Goal: Information Seeking & Learning: Learn about a topic

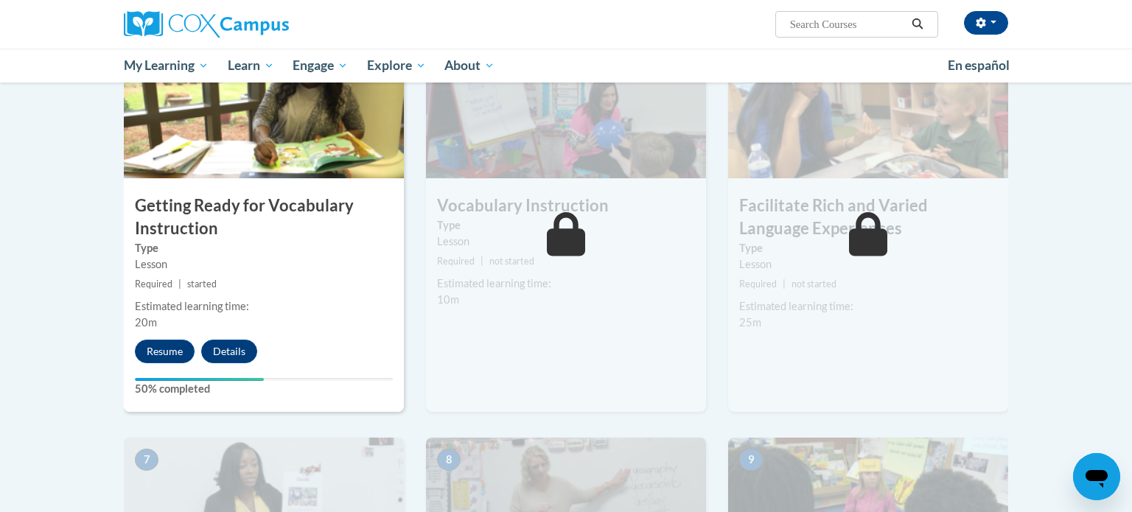
scroll to position [790, 0]
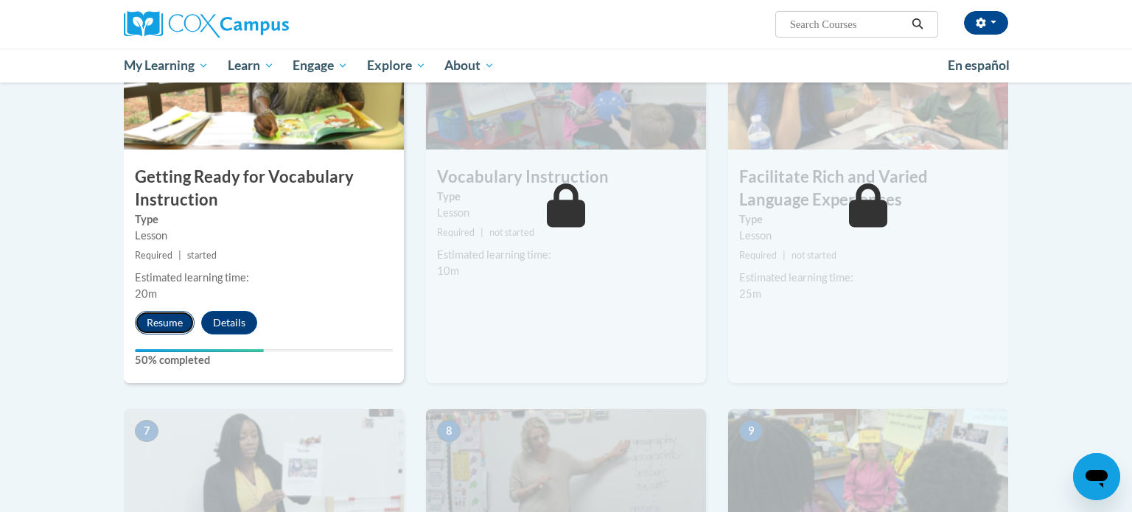
click at [154, 324] on button "Resume" at bounding box center [165, 323] width 60 height 24
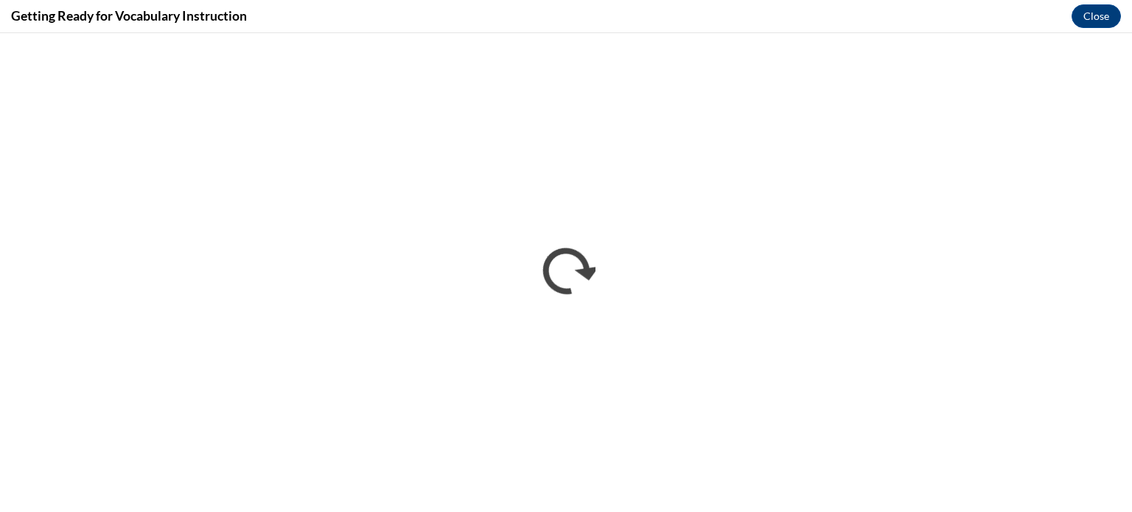
scroll to position [0, 0]
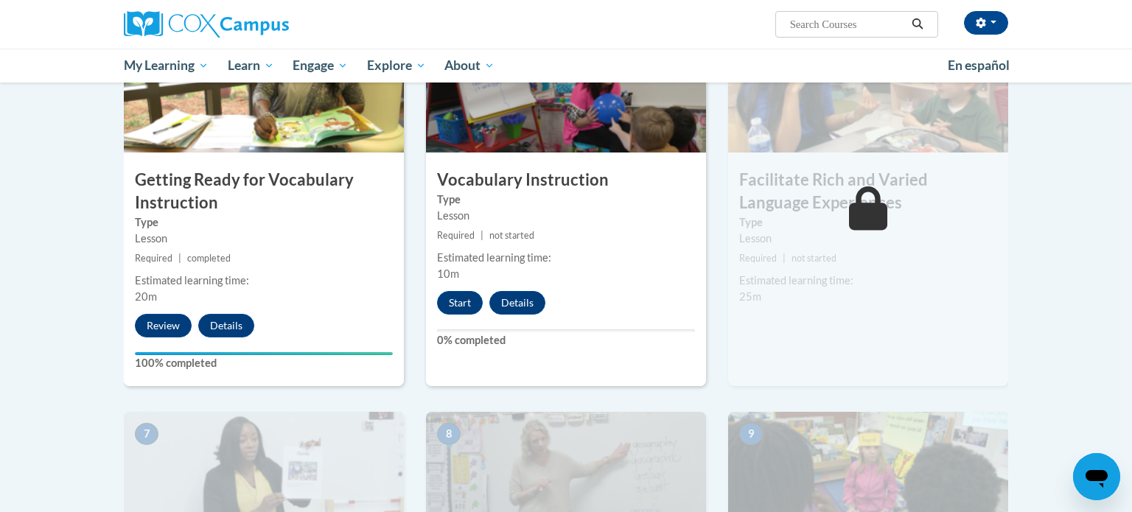
scroll to position [795, 0]
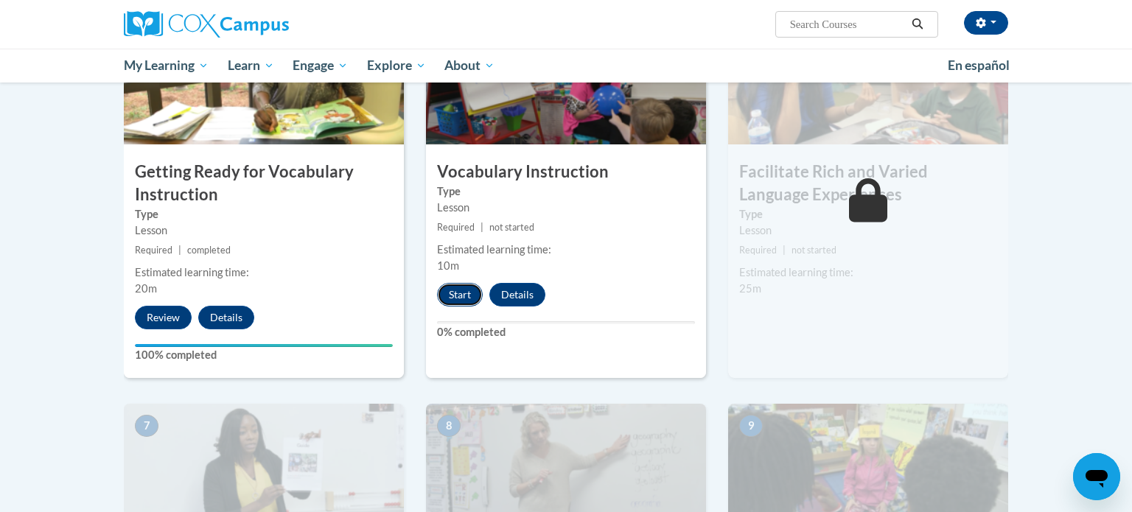
click at [457, 292] on button "Start" at bounding box center [460, 295] width 46 height 24
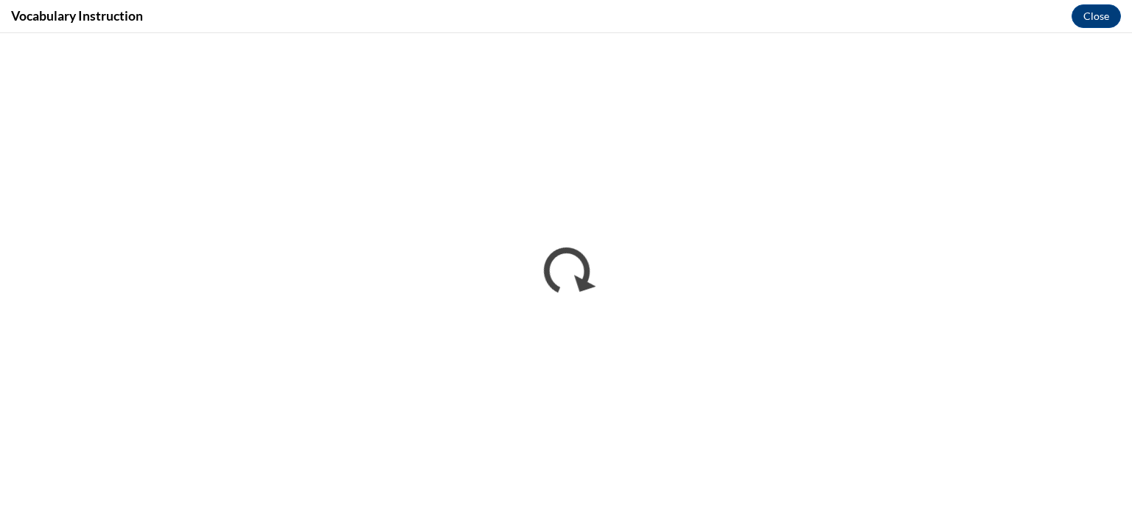
scroll to position [0, 0]
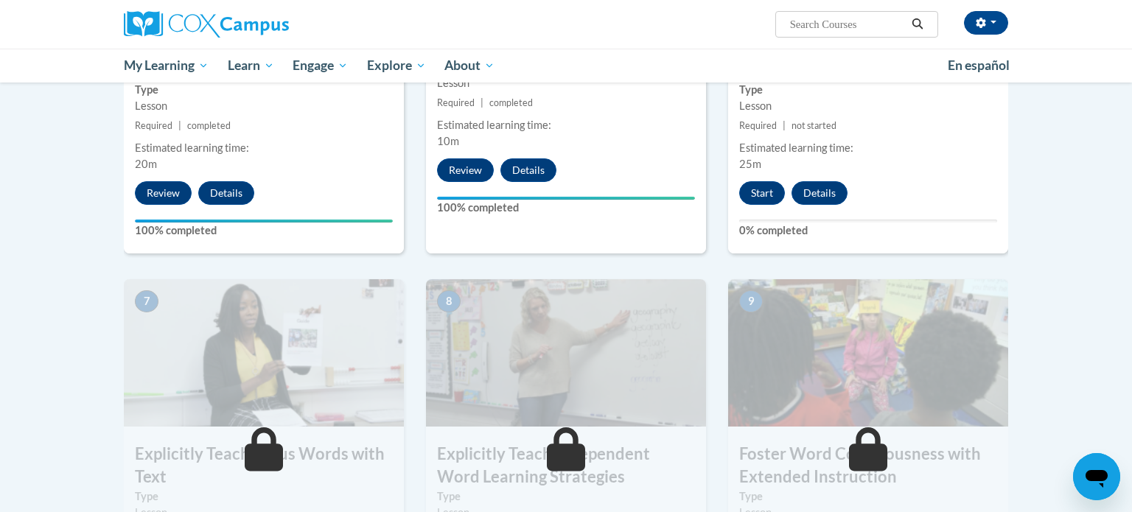
scroll to position [920, 0]
click at [767, 190] on button "Start" at bounding box center [762, 193] width 46 height 24
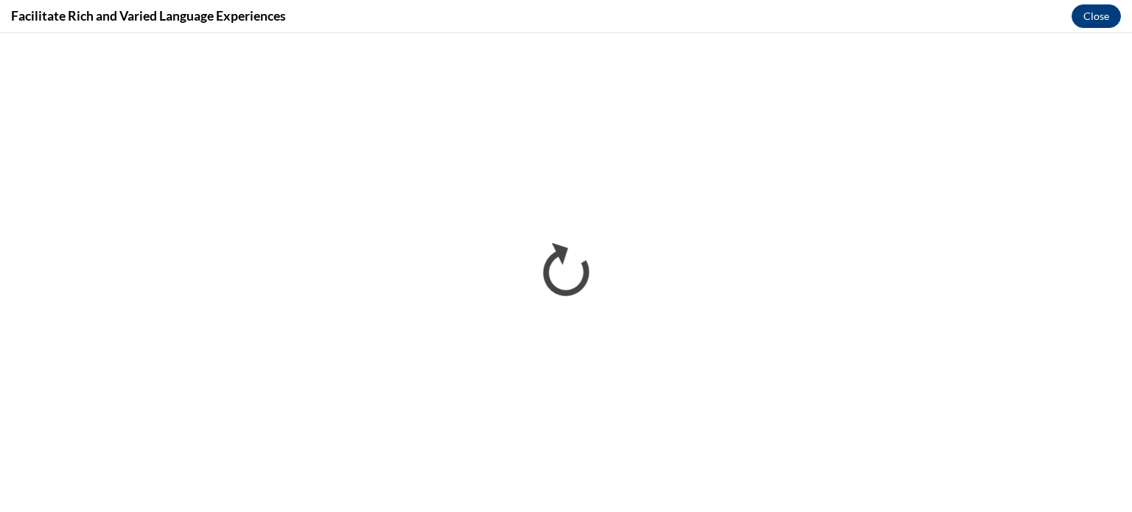
scroll to position [0, 0]
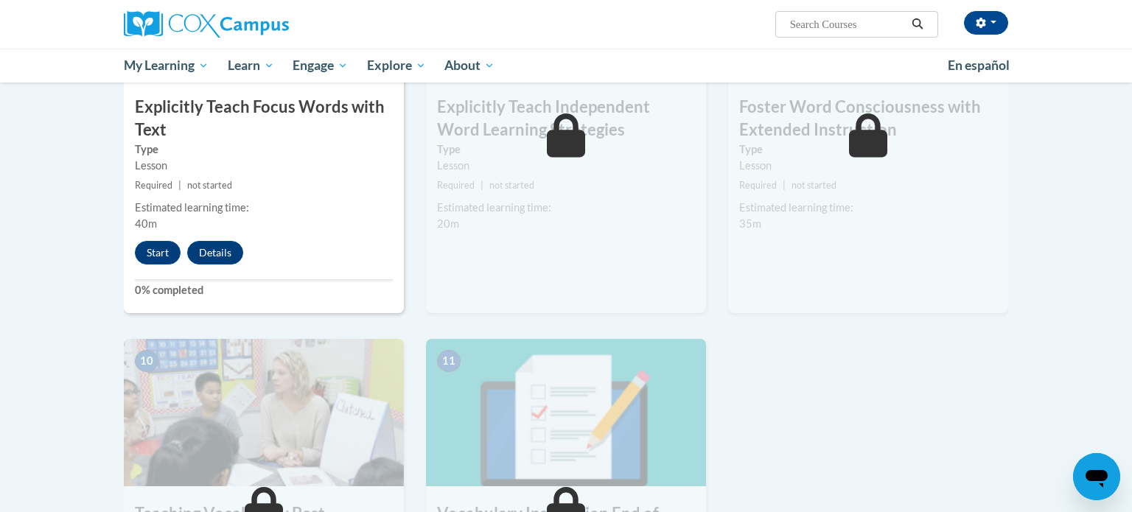
scroll to position [1270, 0]
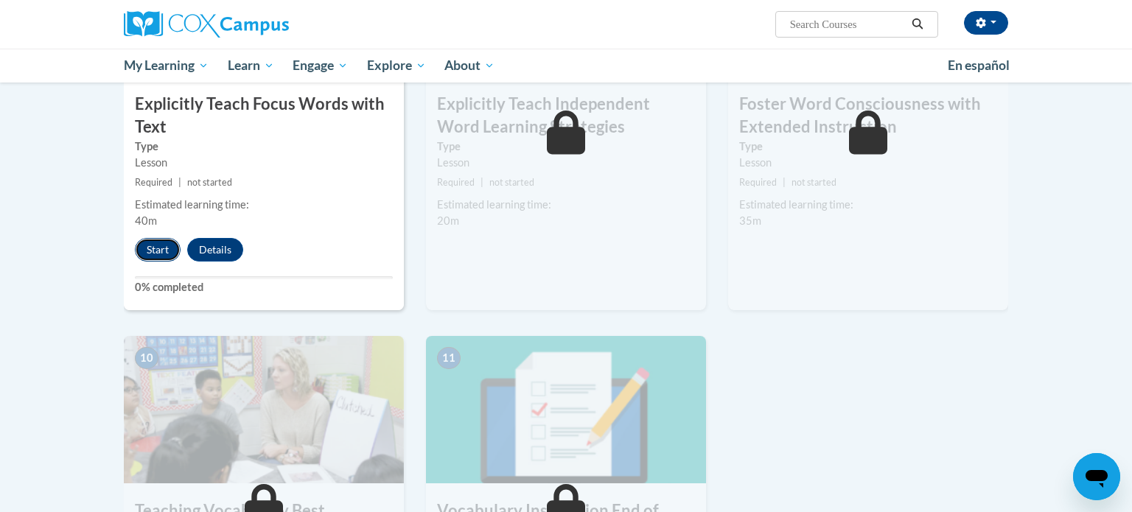
click at [154, 248] on button "Start" at bounding box center [158, 250] width 46 height 24
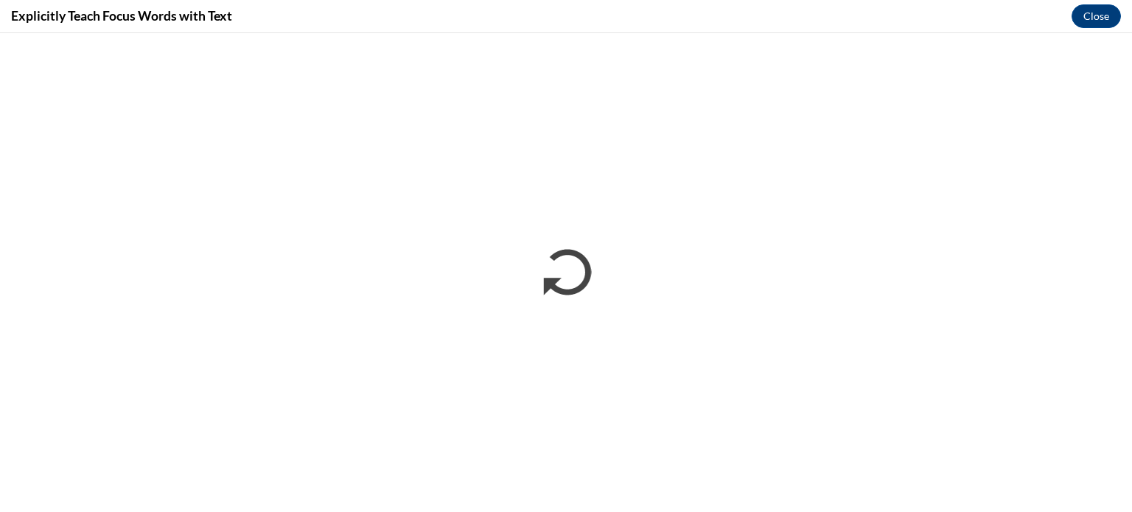
scroll to position [0, 0]
